Goal: Entertainment & Leisure: Consume media (video, audio)

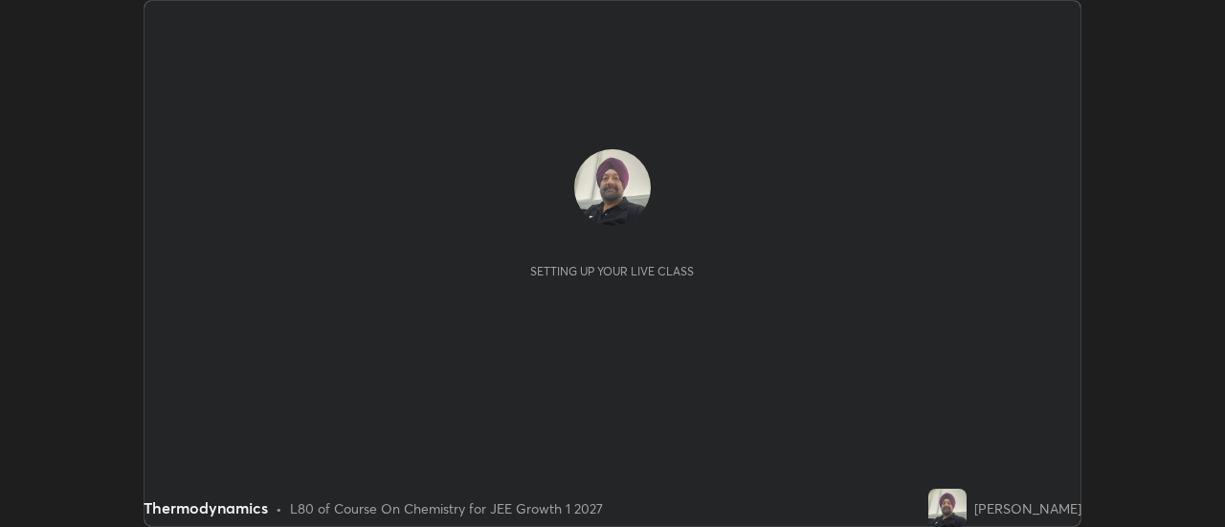
scroll to position [527, 1224]
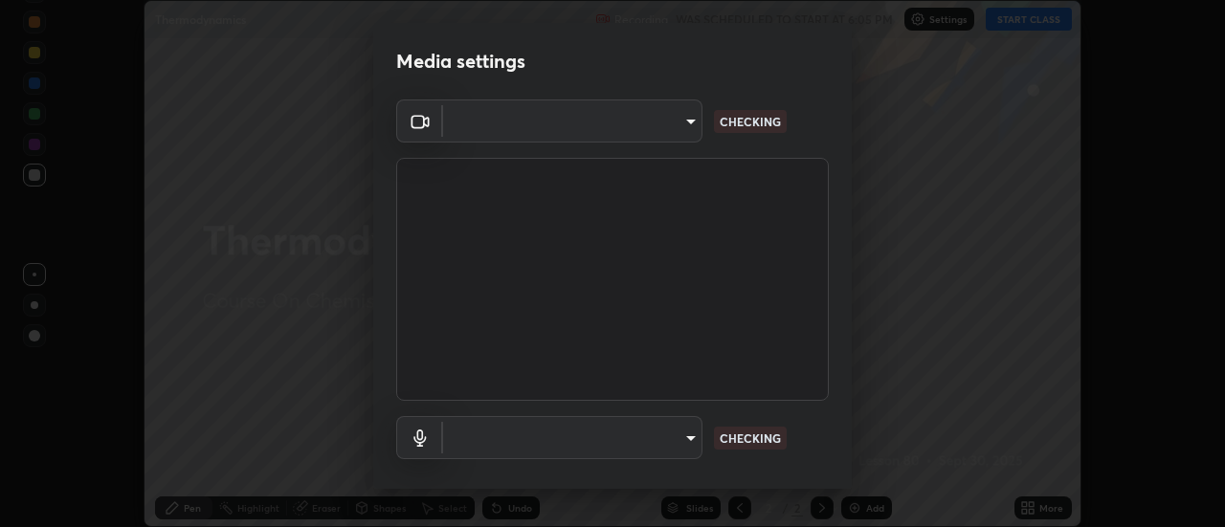
type input "20afe940cbeb59602439e807e0695b369d796bb7f65a41c81d65576627b30d72"
type input "c3f391ab106b1f92958b13081d7ccedd8c23622b1177265e6a9968b4401cb7f3"
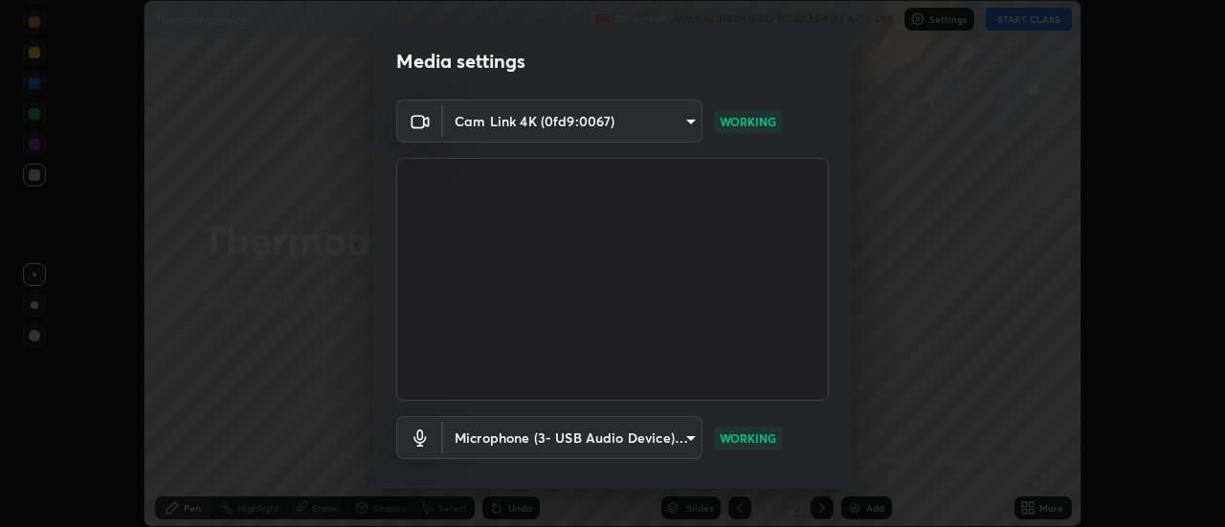
scroll to position [100, 0]
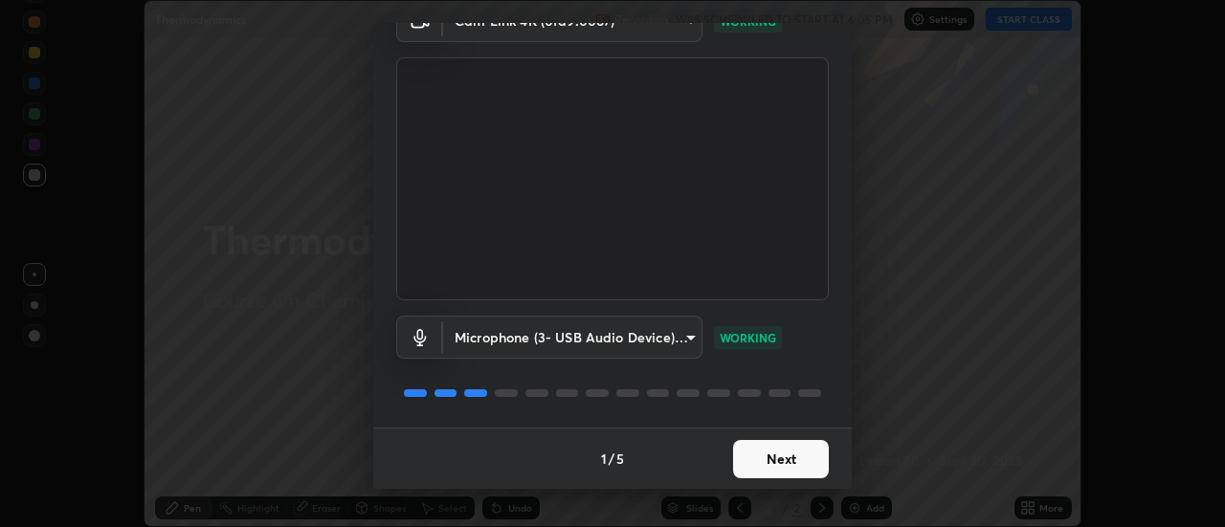
click at [774, 460] on button "Next" at bounding box center [781, 459] width 96 height 38
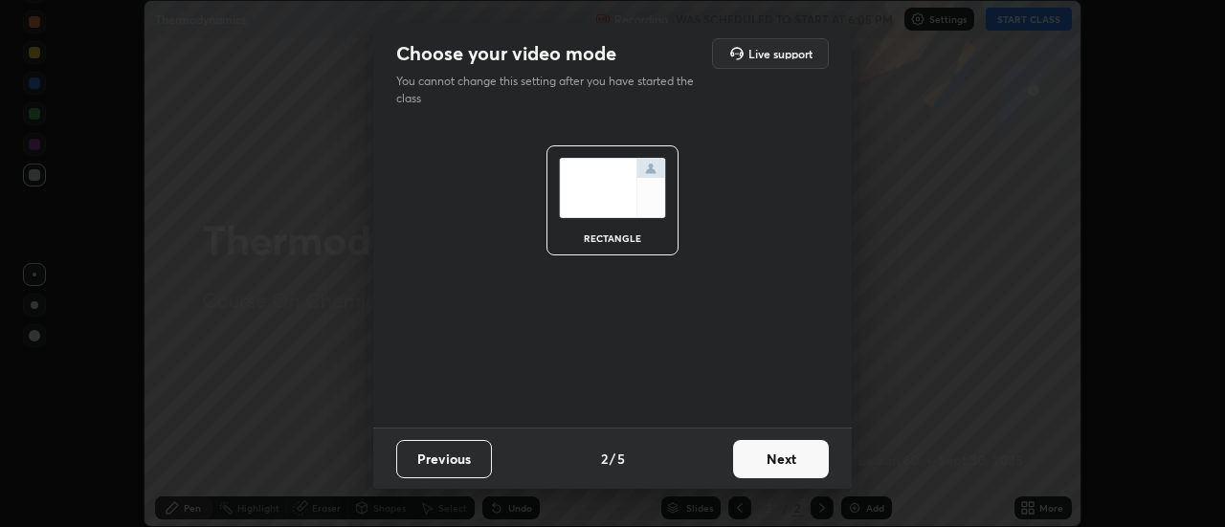
click at [775, 455] on button "Next" at bounding box center [781, 459] width 96 height 38
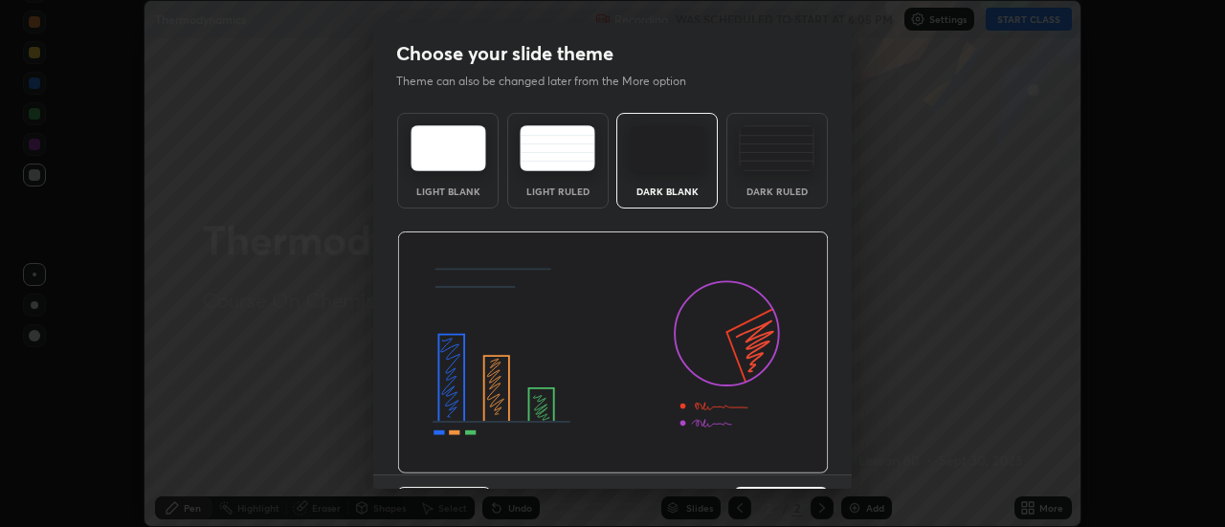
scroll to position [47, 0]
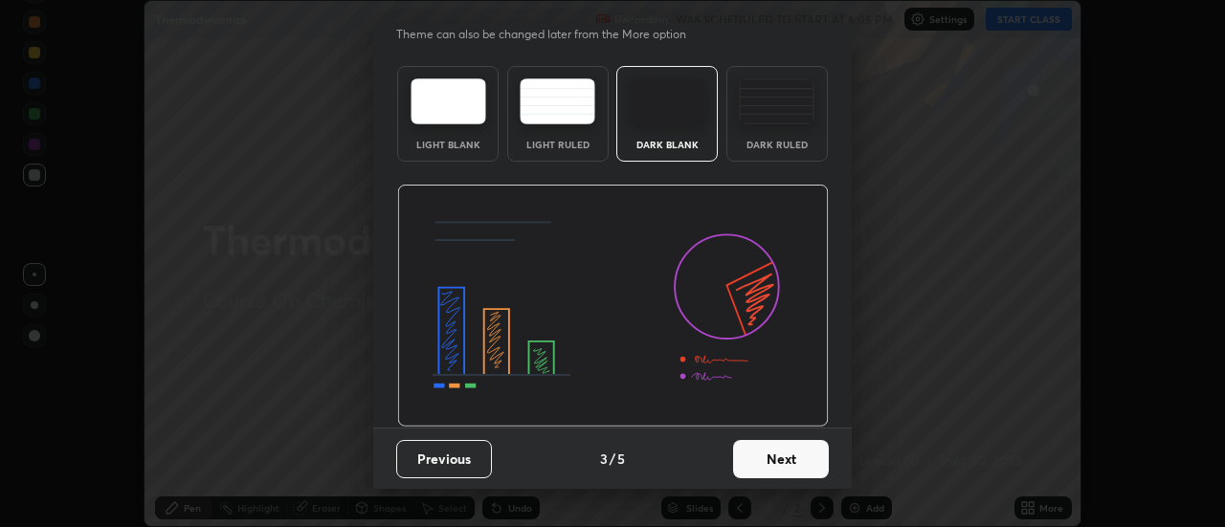
click at [768, 457] on button "Next" at bounding box center [781, 459] width 96 height 38
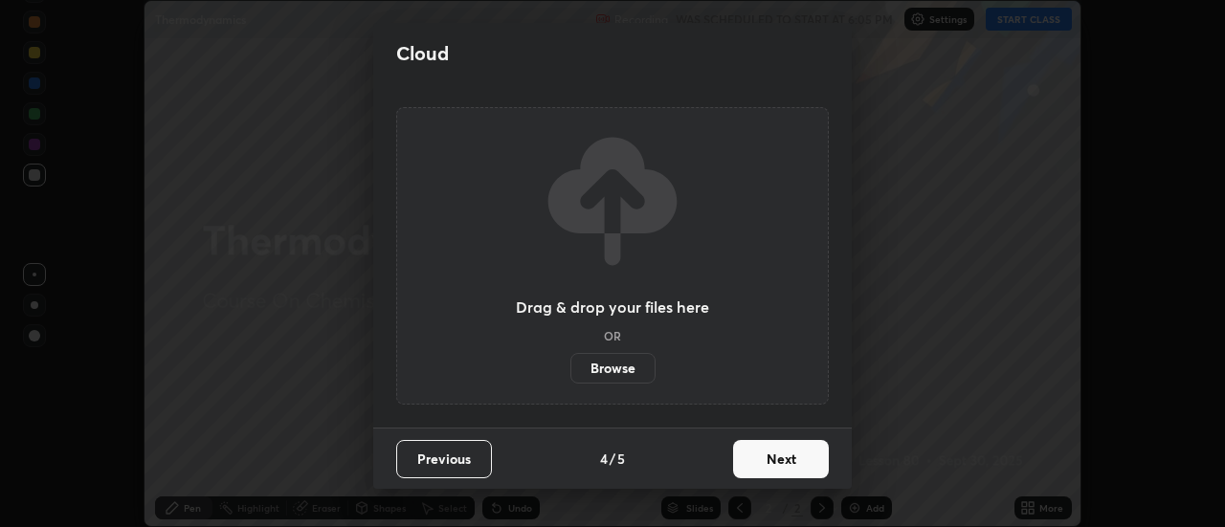
scroll to position [0, 0]
click at [767, 455] on button "Next" at bounding box center [781, 459] width 96 height 38
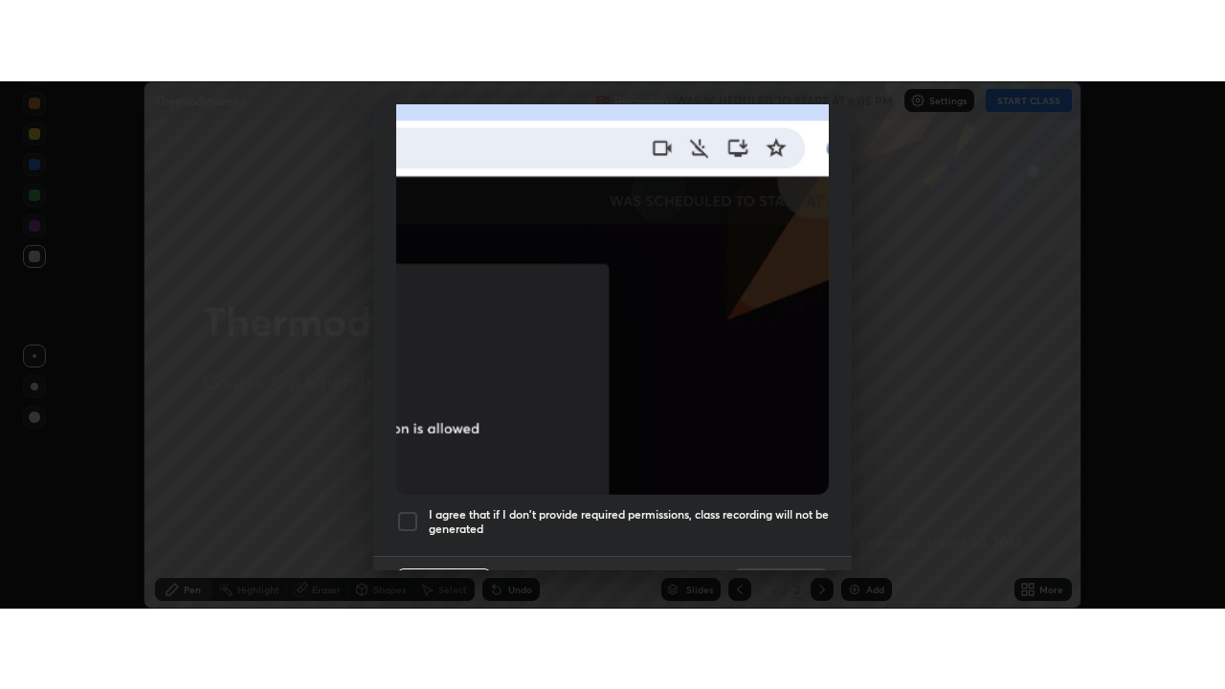
scroll to position [491, 0]
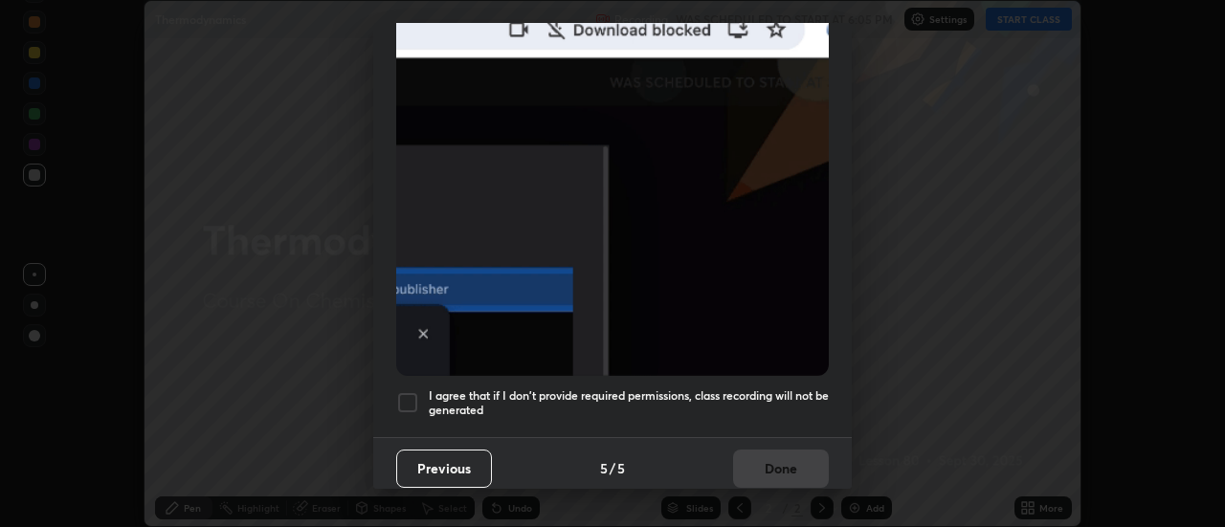
click at [410, 395] on div at bounding box center [407, 402] width 23 height 23
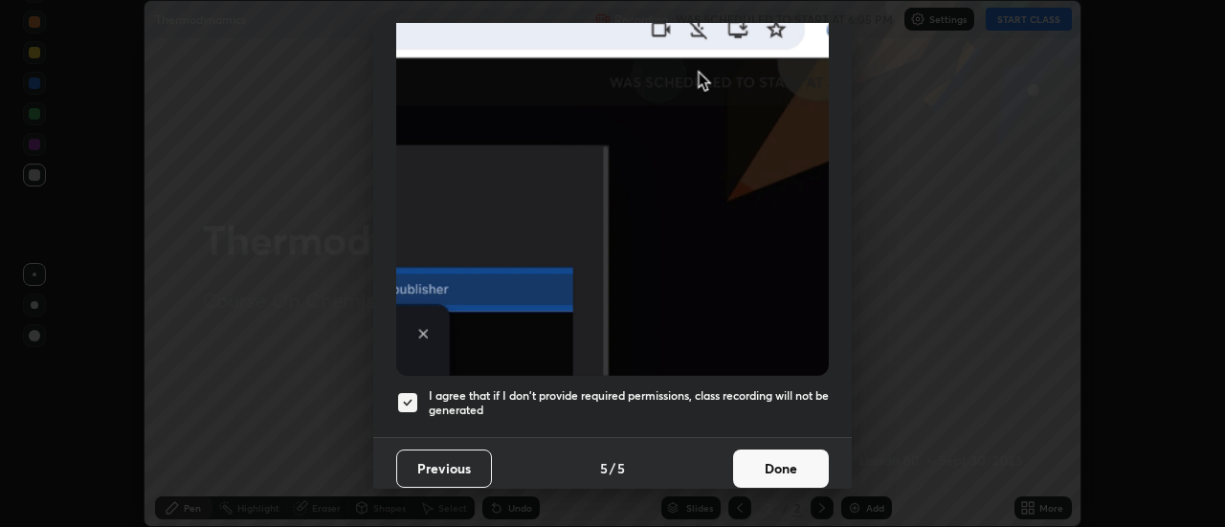
click at [774, 453] on button "Done" at bounding box center [781, 469] width 96 height 38
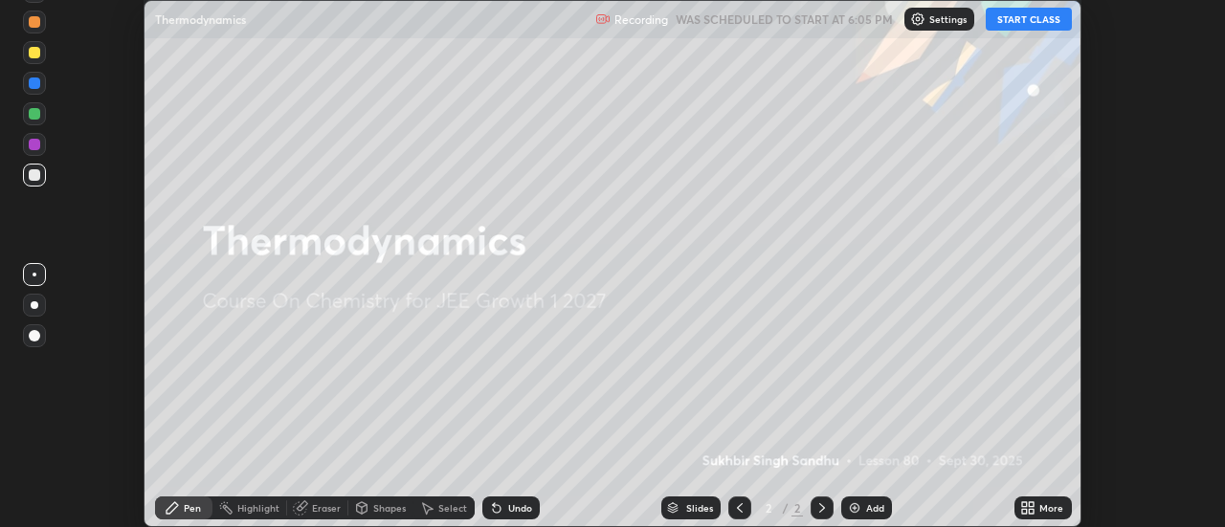
click at [1025, 504] on icon at bounding box center [1024, 504] width 5 height 5
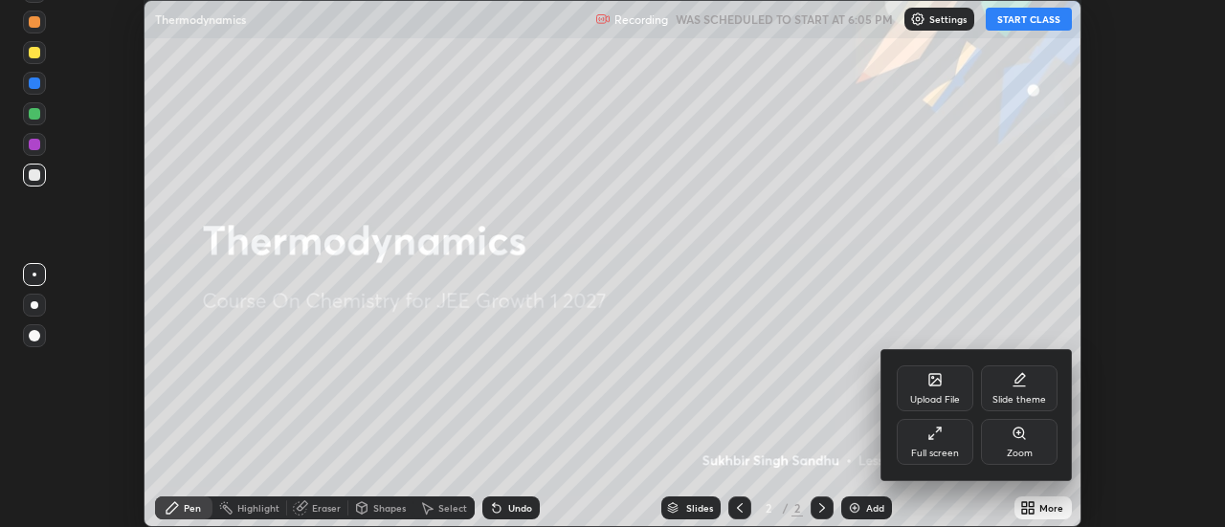
click at [945, 435] on div "Full screen" at bounding box center [935, 442] width 77 height 46
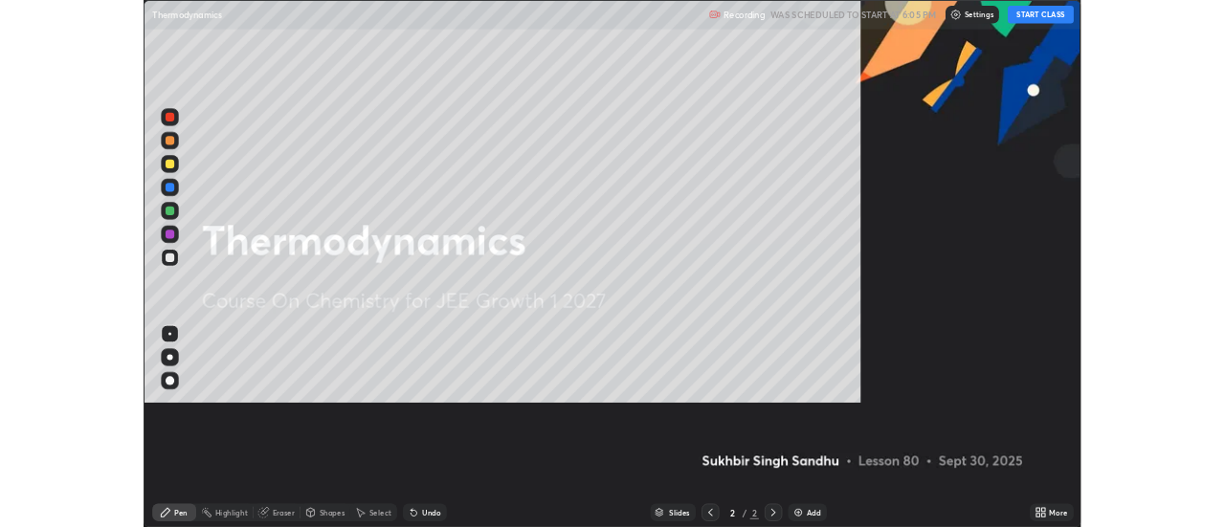
scroll to position [689, 1225]
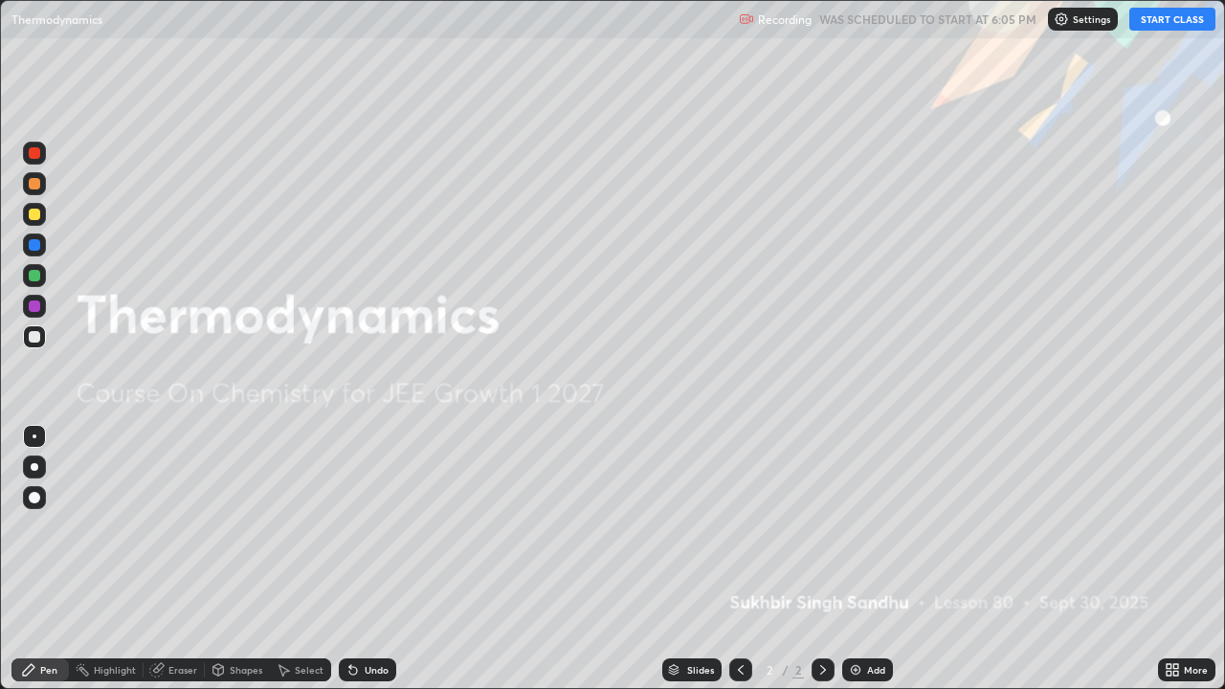
click at [1168, 29] on button "START CLASS" at bounding box center [1172, 19] width 86 height 23
click at [870, 526] on div "Add" at bounding box center [867, 669] width 51 height 23
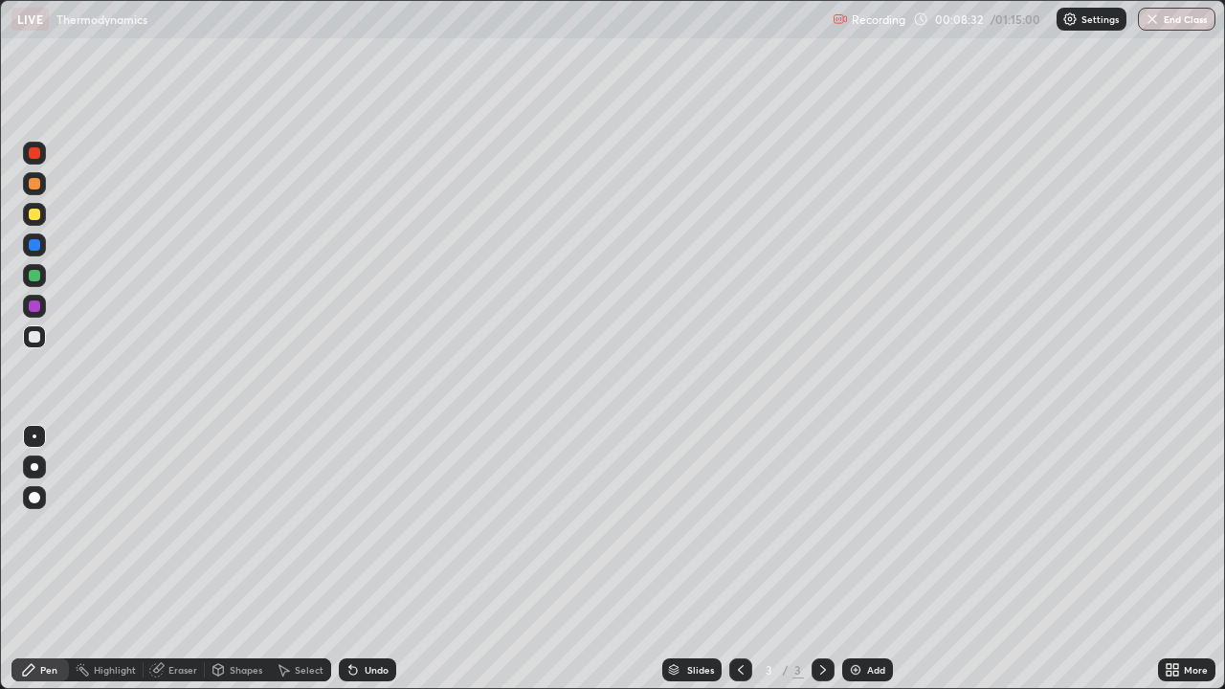
click at [374, 526] on div "Undo" at bounding box center [377, 670] width 24 height 10
click at [376, 526] on div "Undo" at bounding box center [377, 670] width 24 height 10
click at [378, 526] on div "Undo" at bounding box center [377, 670] width 24 height 10
click at [379, 526] on div "Undo" at bounding box center [377, 670] width 24 height 10
click at [375, 526] on div "Undo" at bounding box center [377, 670] width 24 height 10
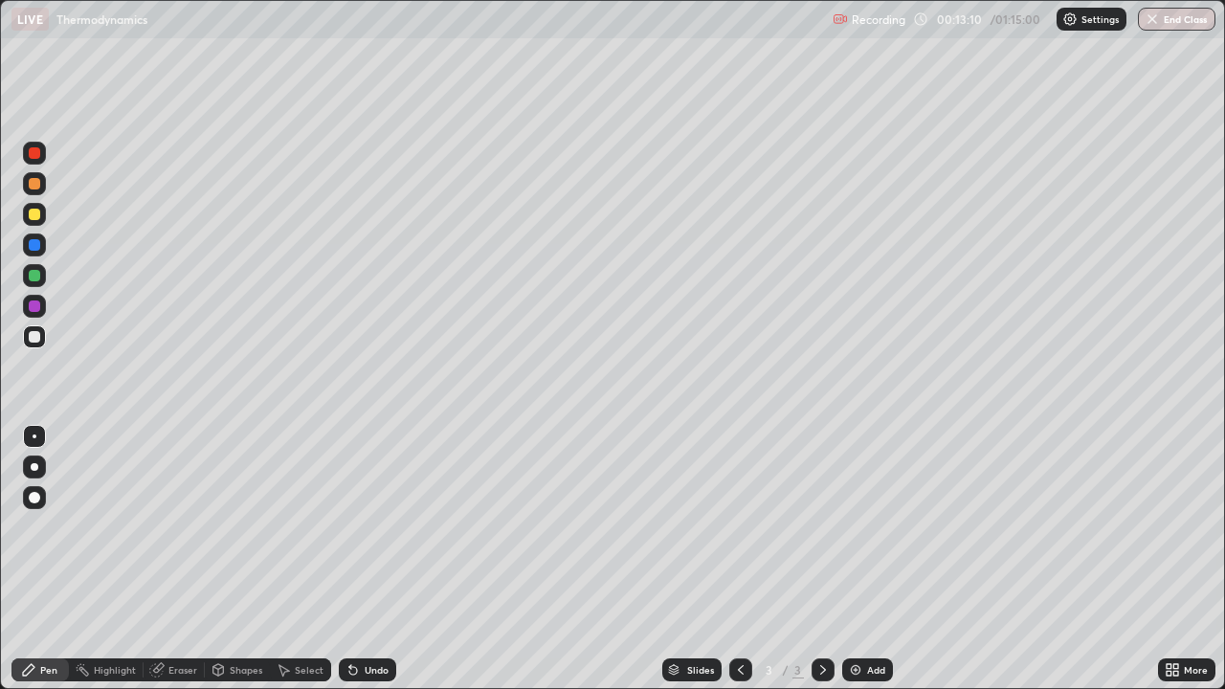
click at [863, 526] on div "Add" at bounding box center [867, 669] width 51 height 23
click at [366, 526] on div "Undo" at bounding box center [377, 670] width 24 height 10
click at [739, 526] on icon at bounding box center [740, 669] width 15 height 15
click at [820, 526] on icon at bounding box center [823, 670] width 6 height 10
click at [737, 526] on icon at bounding box center [740, 669] width 15 height 15
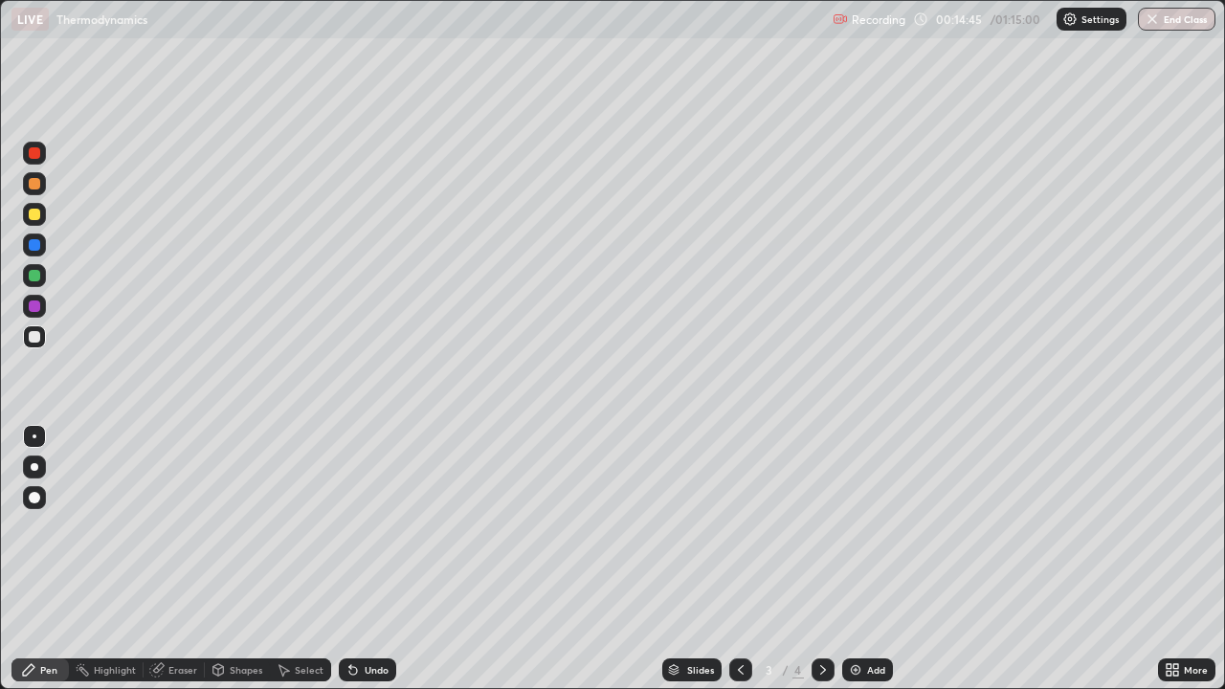
click at [816, 526] on icon at bounding box center [822, 669] width 15 height 15
click at [382, 526] on div "Undo" at bounding box center [377, 670] width 24 height 10
click at [736, 526] on icon at bounding box center [740, 669] width 15 height 15
click at [822, 526] on icon at bounding box center [822, 669] width 15 height 15
click at [739, 526] on icon at bounding box center [740, 669] width 15 height 15
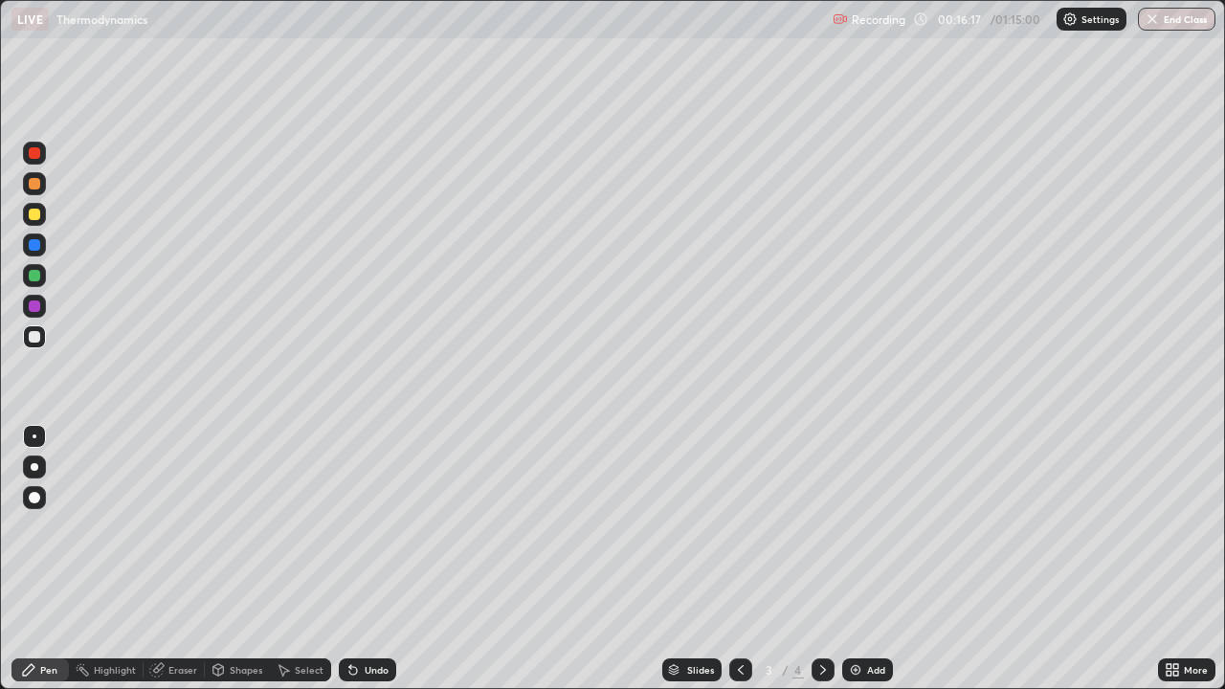
click at [819, 526] on icon at bounding box center [822, 669] width 15 height 15
click at [729, 526] on div at bounding box center [740, 669] width 23 height 23
click at [824, 526] on div at bounding box center [822, 669] width 23 height 23
click at [737, 526] on icon at bounding box center [740, 669] width 15 height 15
click at [820, 526] on icon at bounding box center [823, 670] width 6 height 10
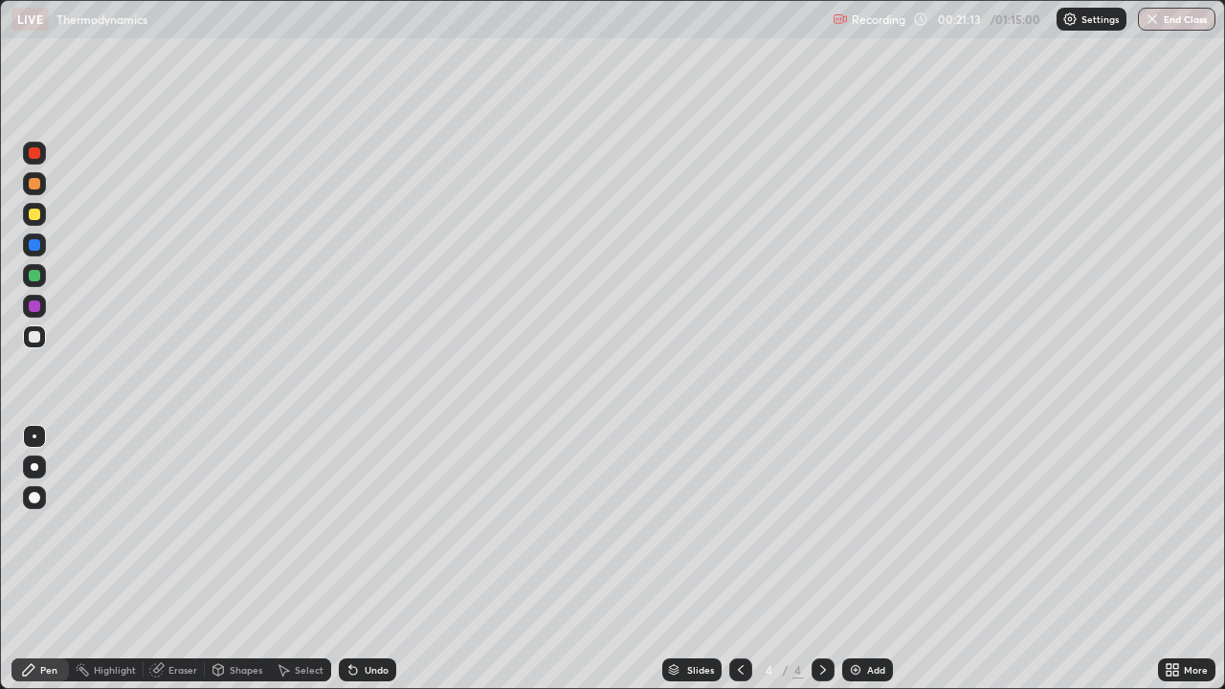
click at [733, 526] on icon at bounding box center [740, 669] width 15 height 15
click at [823, 526] on icon at bounding box center [823, 670] width 6 height 10
click at [739, 526] on icon at bounding box center [740, 669] width 15 height 15
click at [824, 526] on icon at bounding box center [822, 669] width 15 height 15
click at [853, 526] on img at bounding box center [855, 669] width 15 height 15
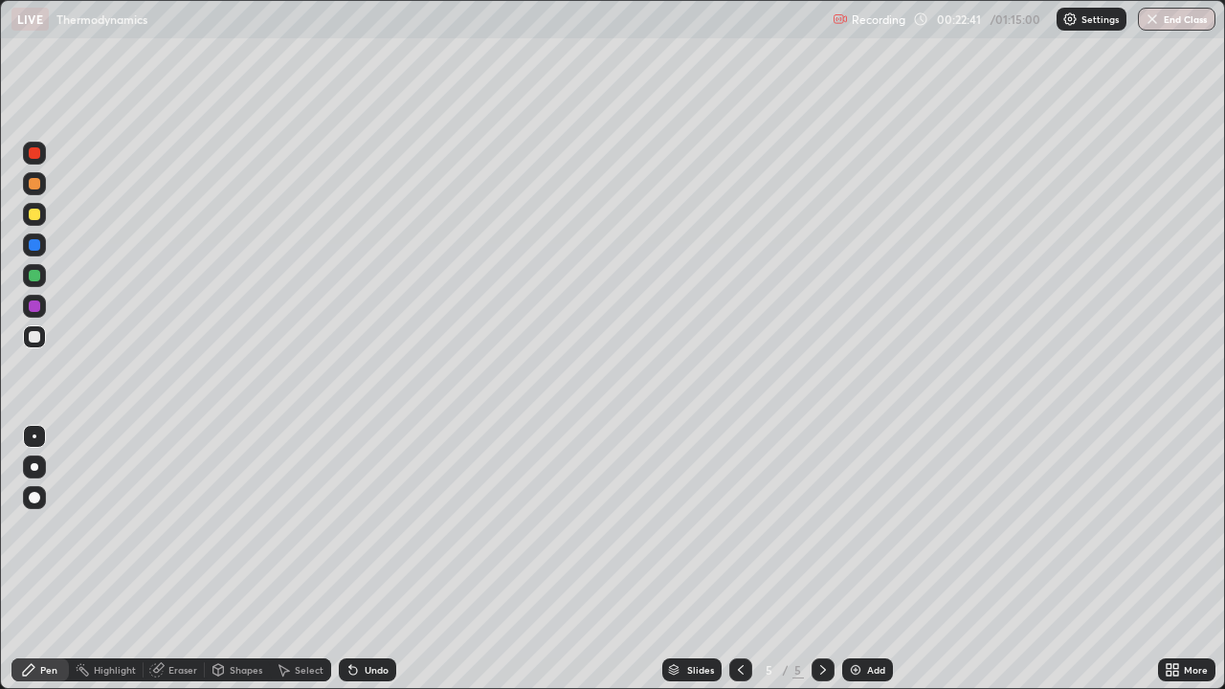
click at [365, 526] on div "Undo" at bounding box center [377, 670] width 24 height 10
click at [359, 526] on div "Undo" at bounding box center [367, 669] width 57 height 23
click at [736, 526] on icon at bounding box center [740, 669] width 15 height 15
click at [821, 526] on icon at bounding box center [822, 669] width 15 height 15
click at [367, 526] on div "Undo" at bounding box center [377, 670] width 24 height 10
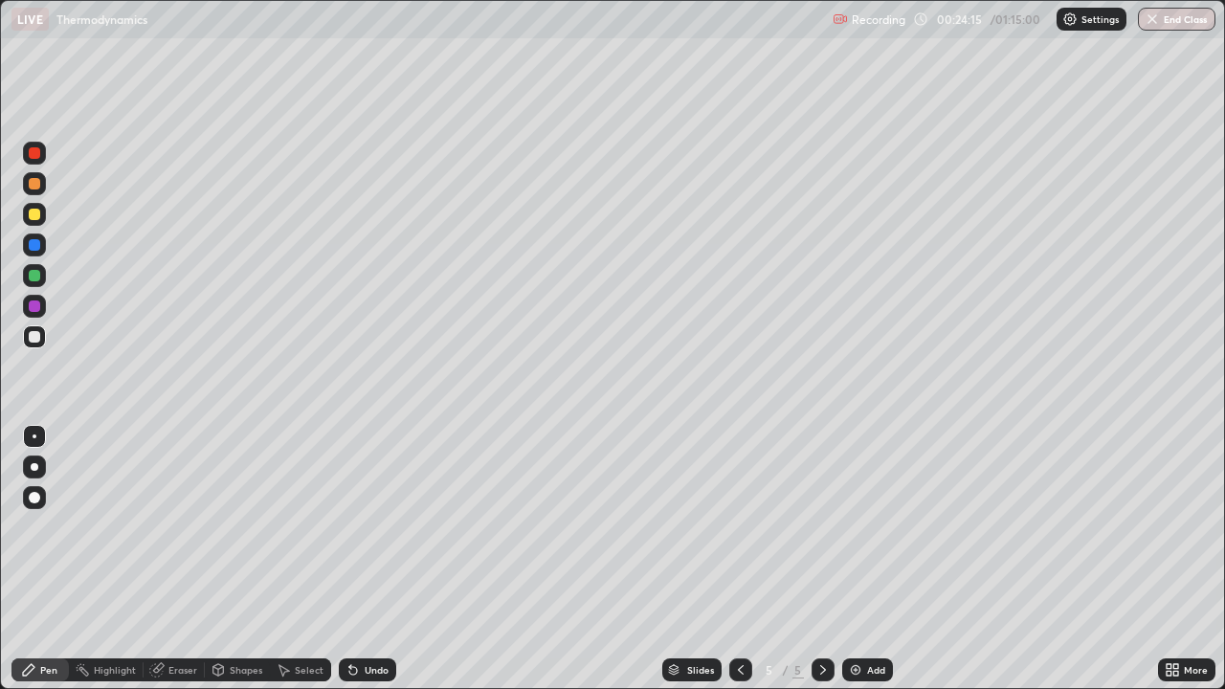
click at [371, 526] on div "Undo" at bounding box center [377, 670] width 24 height 10
click at [739, 526] on icon at bounding box center [740, 669] width 15 height 15
click at [741, 526] on icon at bounding box center [740, 669] width 15 height 15
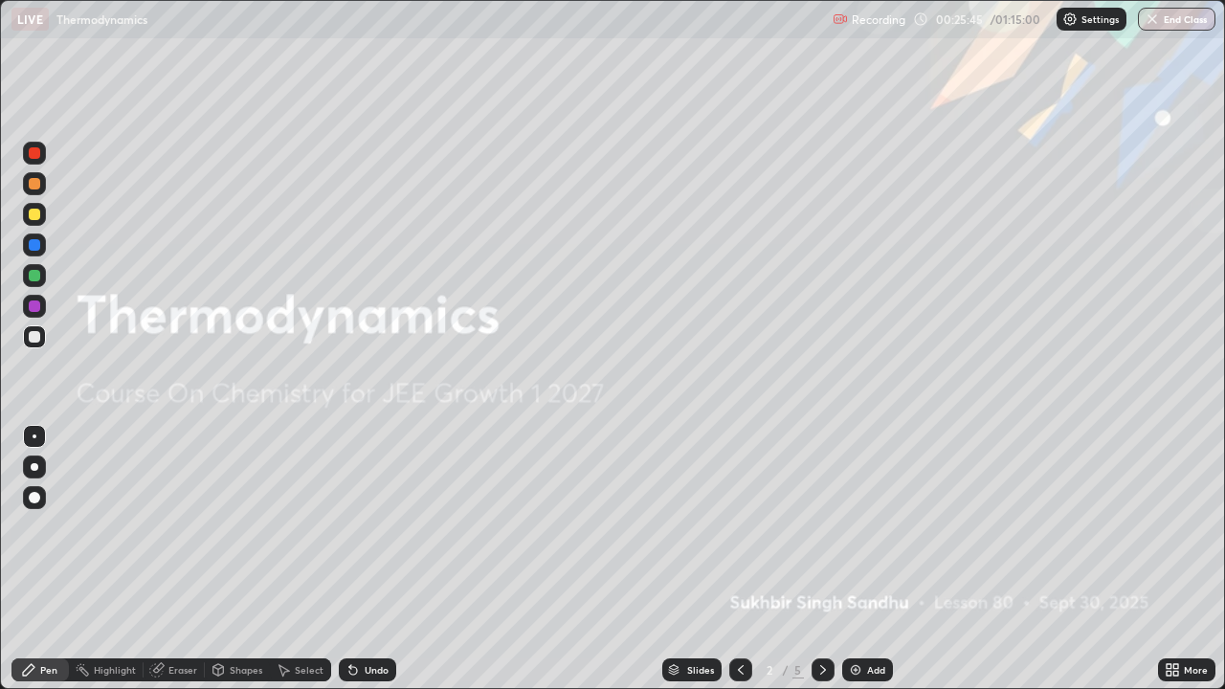
click at [825, 526] on icon at bounding box center [822, 669] width 15 height 15
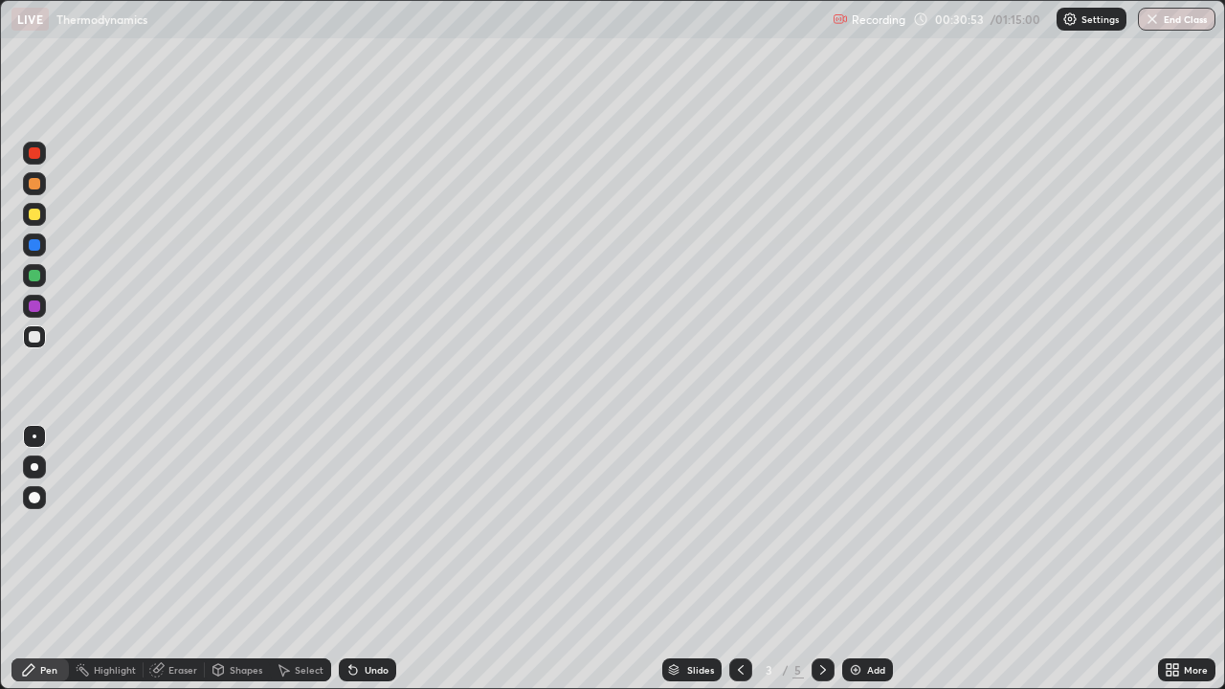
click at [821, 526] on icon at bounding box center [822, 669] width 15 height 15
click at [739, 526] on icon at bounding box center [740, 669] width 15 height 15
click at [832, 526] on div at bounding box center [822, 670] width 23 height 38
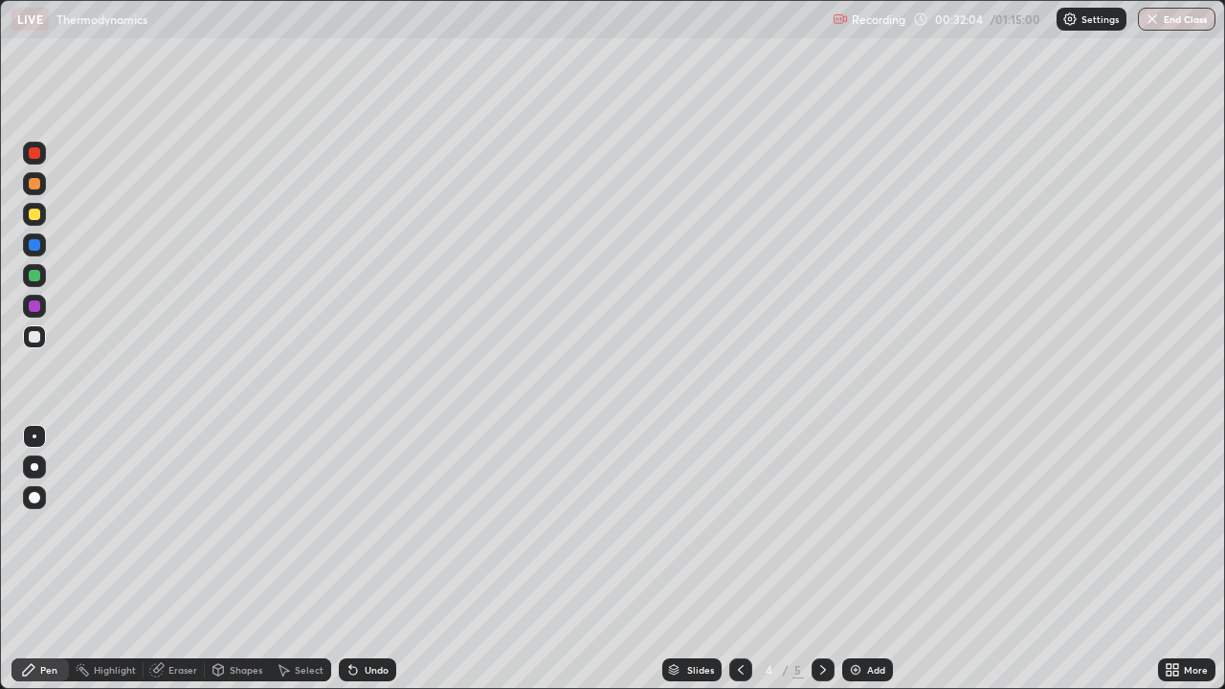
click at [821, 526] on icon at bounding box center [822, 669] width 15 height 15
click at [826, 526] on div at bounding box center [822, 670] width 23 height 38
click at [868, 526] on div "Add" at bounding box center [876, 670] width 18 height 10
click at [739, 526] on icon at bounding box center [740, 669] width 15 height 15
click at [855, 526] on img at bounding box center [855, 669] width 15 height 15
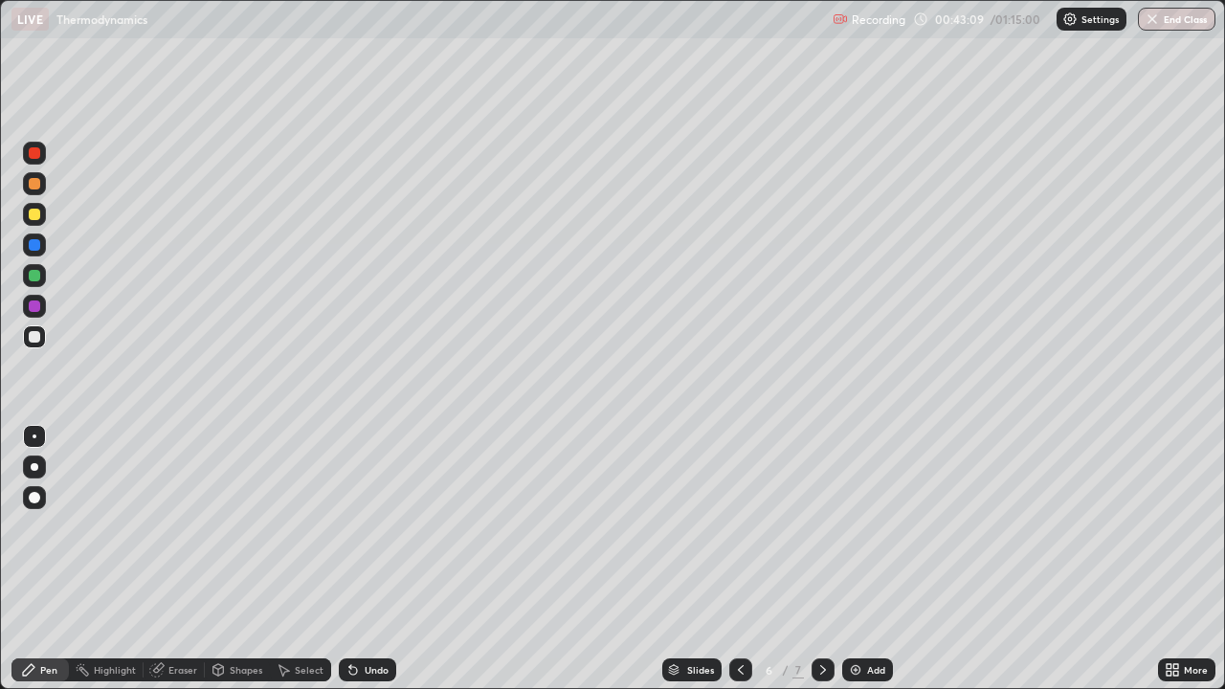
click at [873, 526] on div "Add" at bounding box center [876, 670] width 18 height 10
click at [367, 526] on div "Undo" at bounding box center [377, 670] width 24 height 10
click at [372, 526] on div "Undo" at bounding box center [377, 670] width 24 height 10
click at [851, 526] on img at bounding box center [855, 669] width 15 height 15
click at [875, 526] on div "Add" at bounding box center [876, 670] width 18 height 10
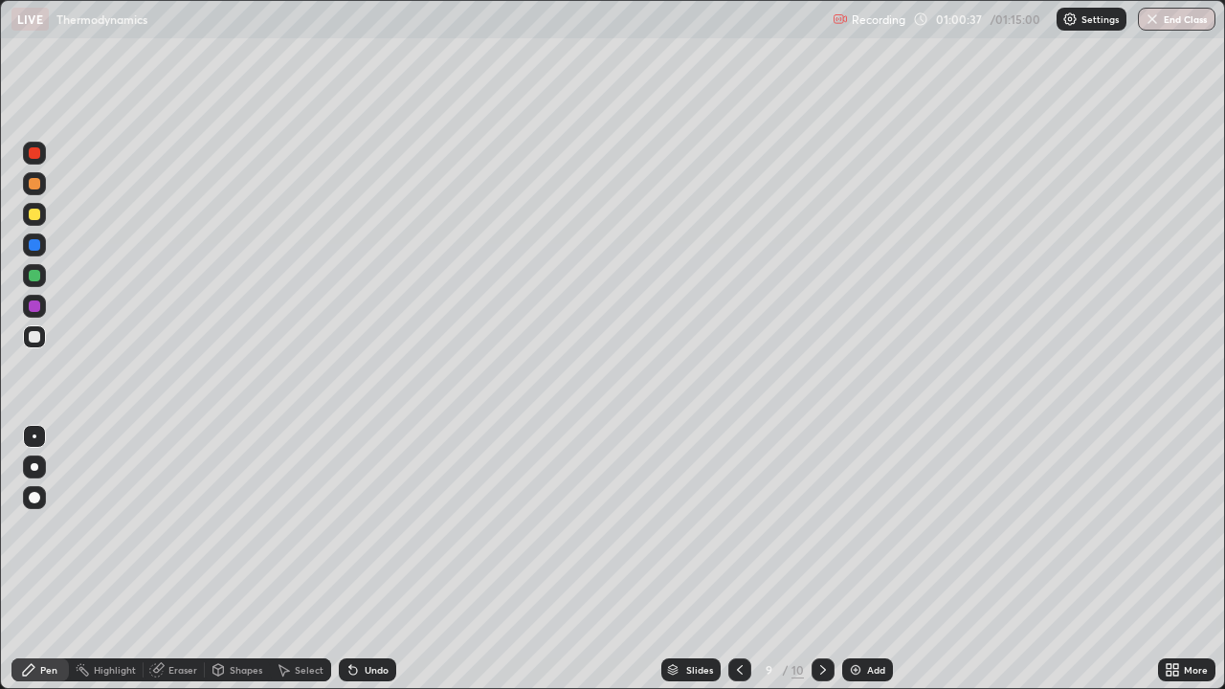
click at [357, 526] on icon at bounding box center [352, 669] width 15 height 15
click at [367, 526] on div "Undo" at bounding box center [377, 670] width 24 height 10
click at [1145, 22] on img "button" at bounding box center [1151, 18] width 15 height 15
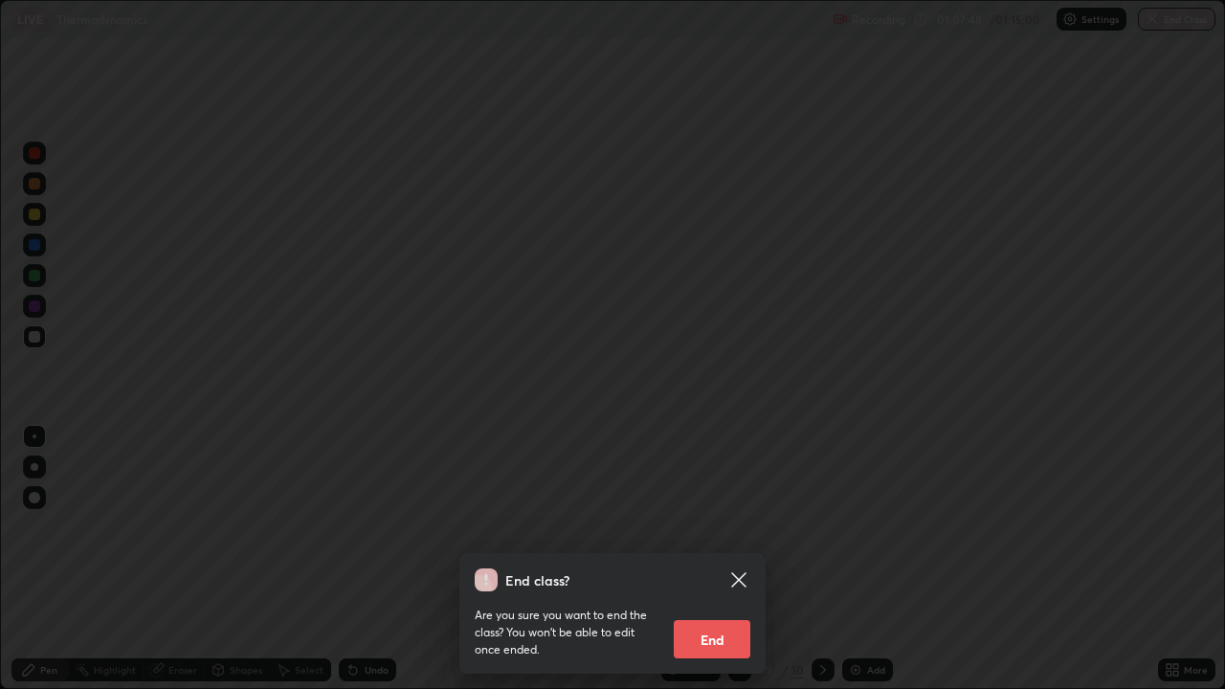
click at [704, 526] on button "End" at bounding box center [712, 639] width 77 height 38
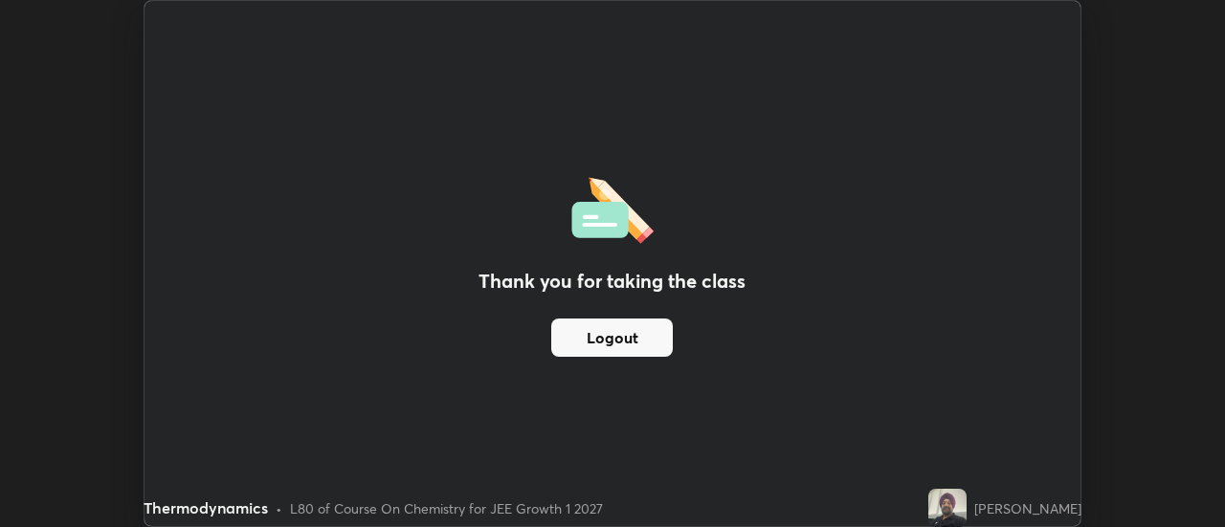
scroll to position [95165, 94467]
